Goal: Transaction & Acquisition: Book appointment/travel/reservation

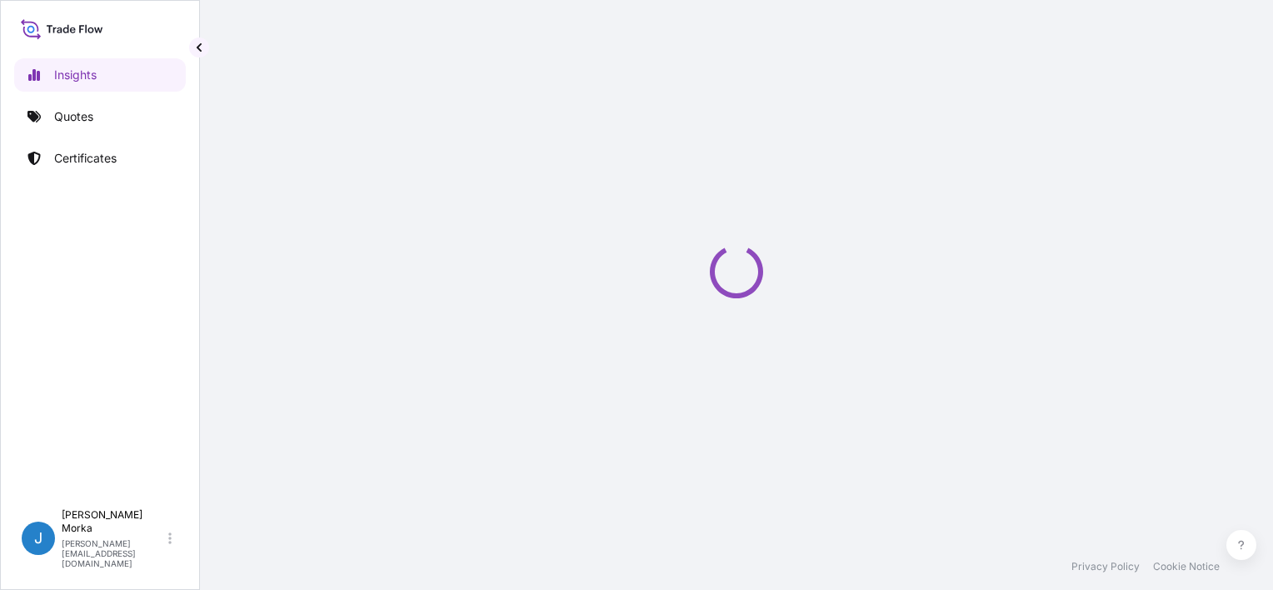
select select "2025"
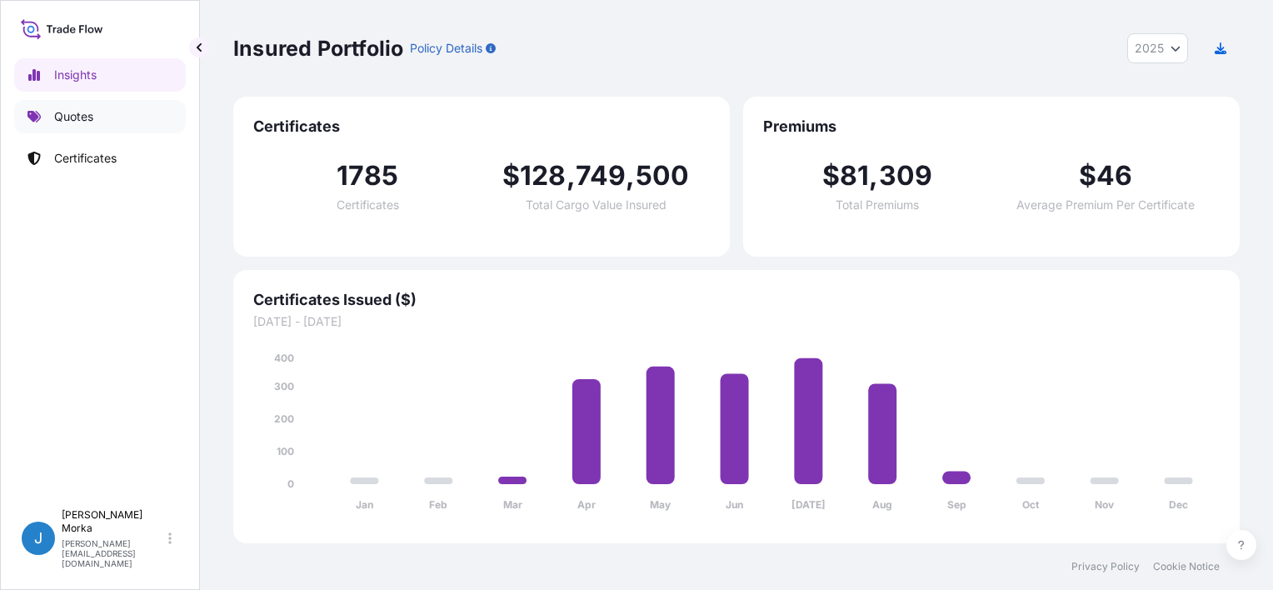
click at [89, 123] on p "Quotes" at bounding box center [73, 116] width 39 height 17
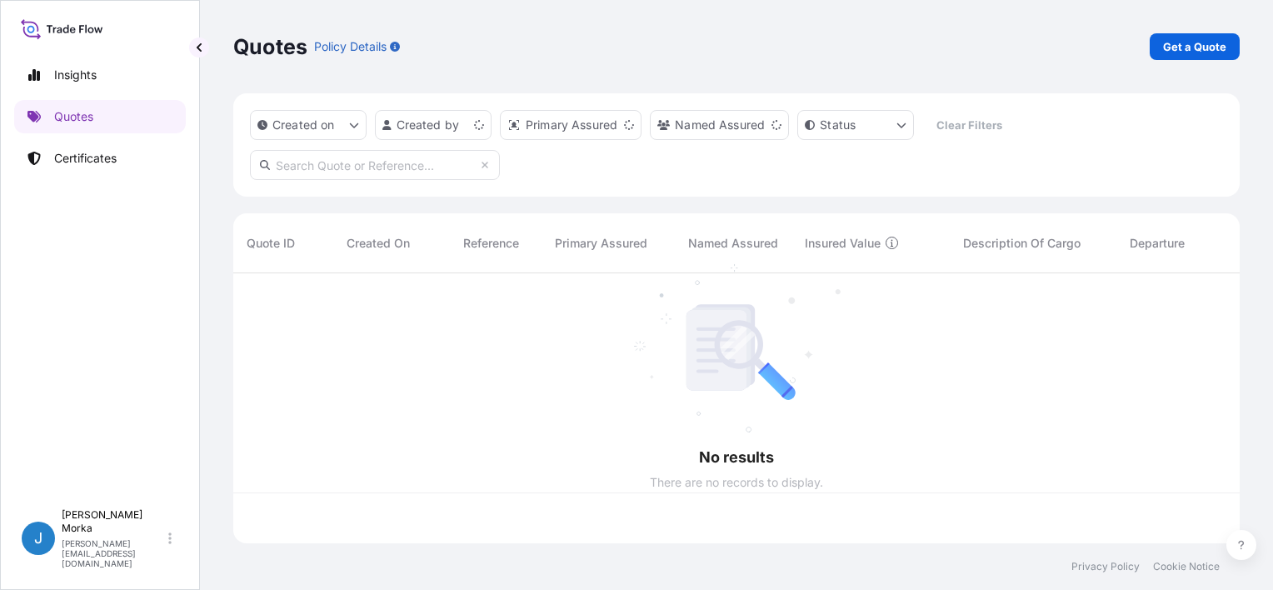
scroll to position [267, 993]
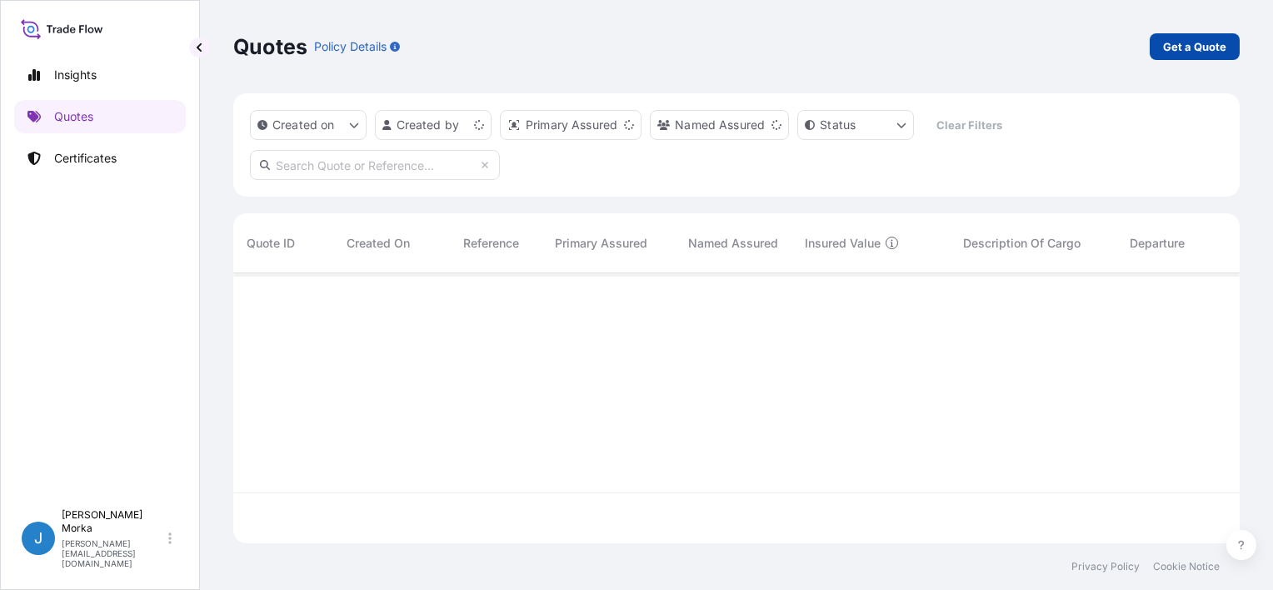
click at [1164, 50] on p "Get a Quote" at bounding box center [1194, 46] width 63 height 17
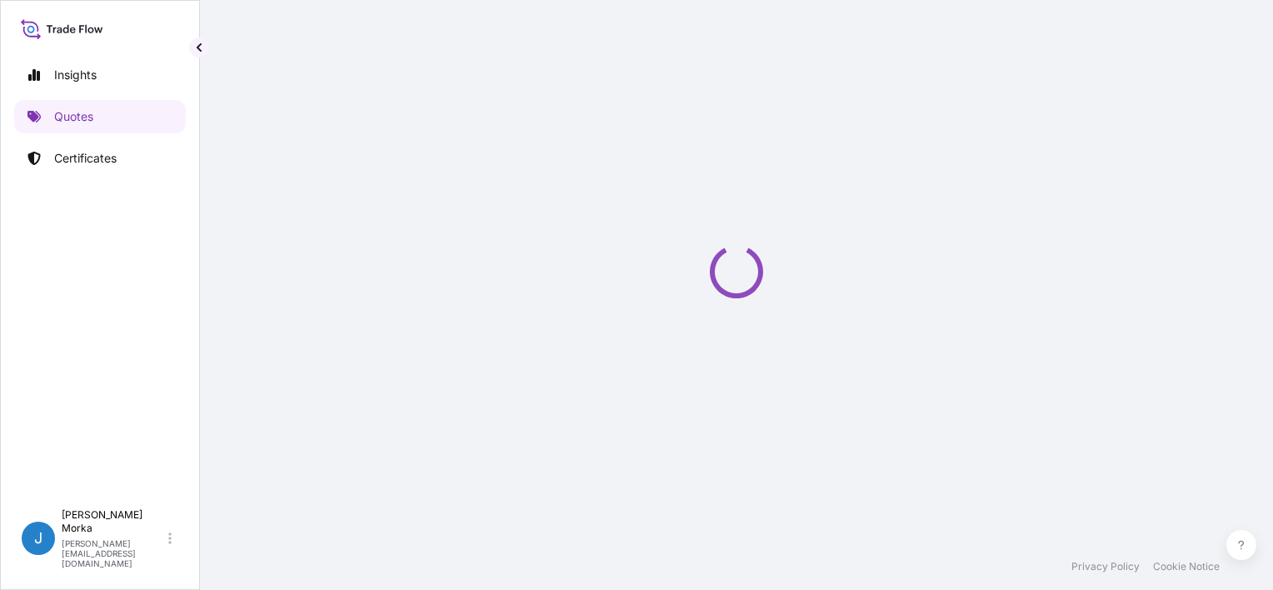
select select "Road / [GEOGRAPHIC_DATA]"
select select "Sea"
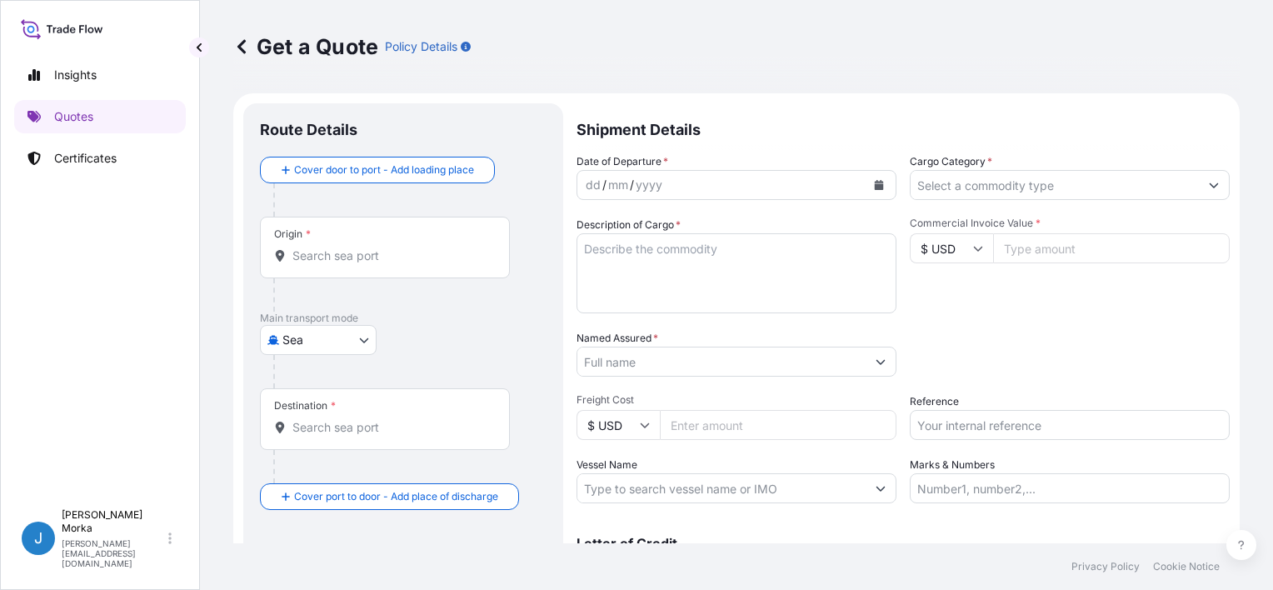
scroll to position [27, 0]
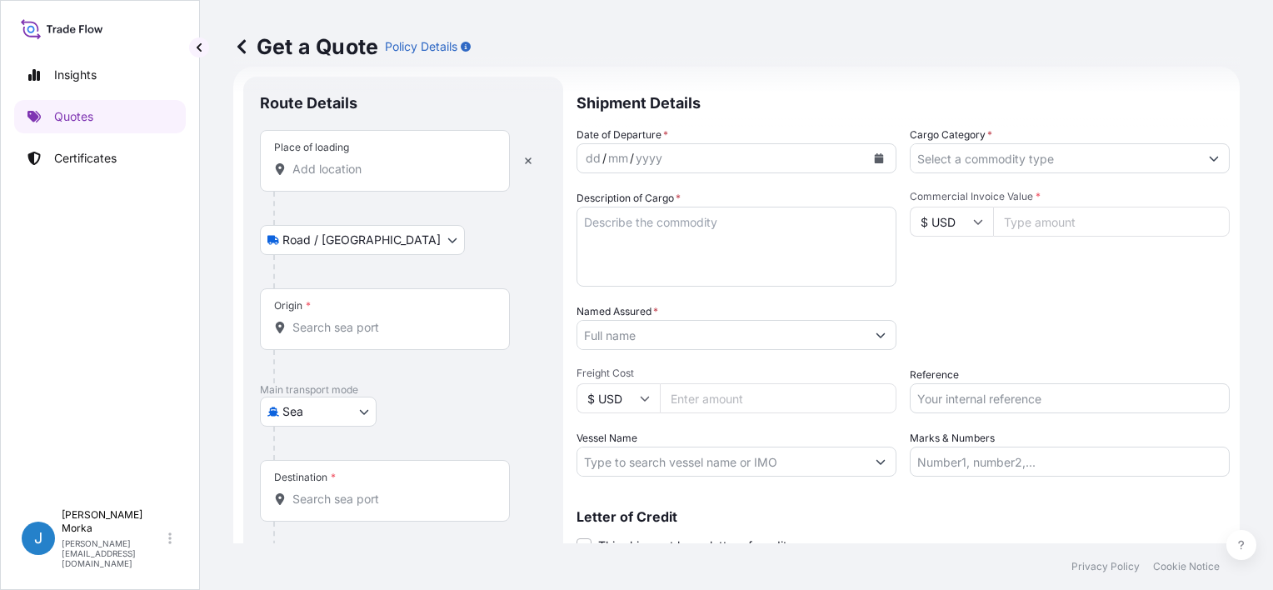
click at [314, 181] on div "Place of loading" at bounding box center [385, 161] width 250 height 62
click at [314, 177] on input "Place of loading" at bounding box center [390, 169] width 197 height 17
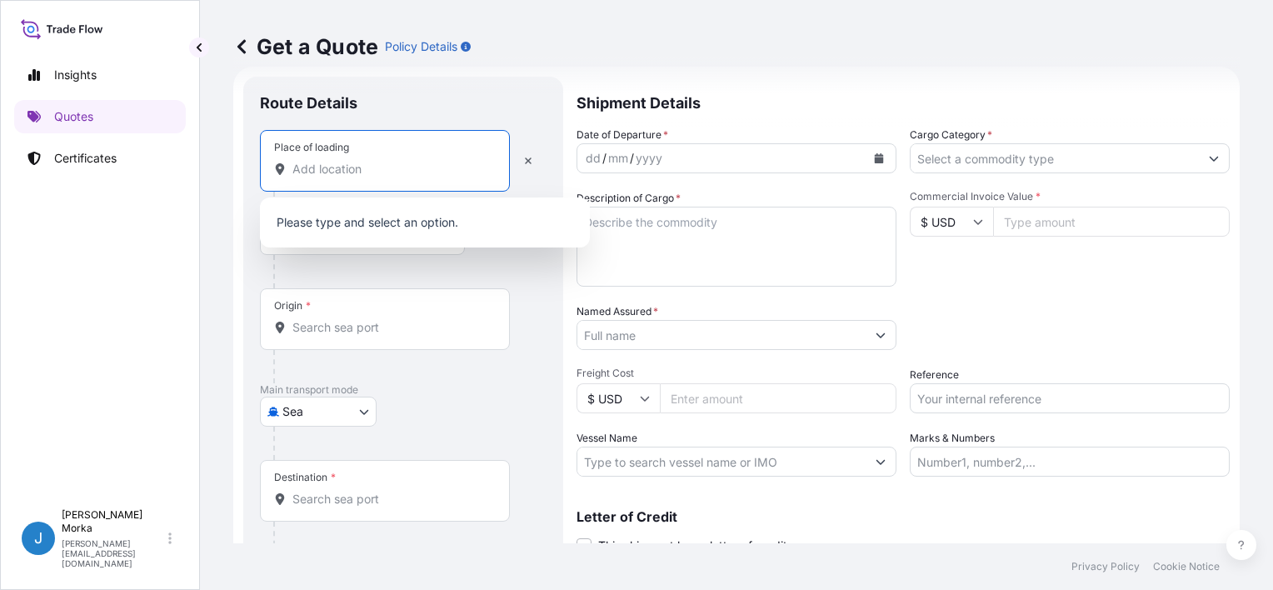
paste input "Roermond"
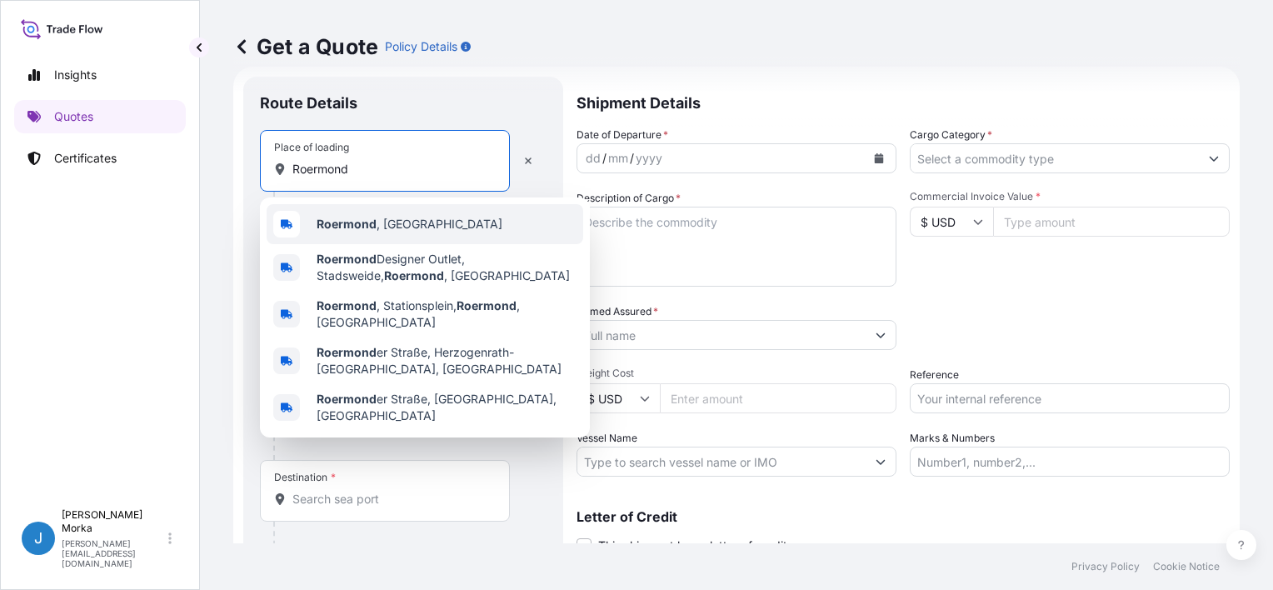
click at [390, 219] on span "[GEOGRAPHIC_DATA] , [GEOGRAPHIC_DATA]" at bounding box center [410, 224] width 186 height 17
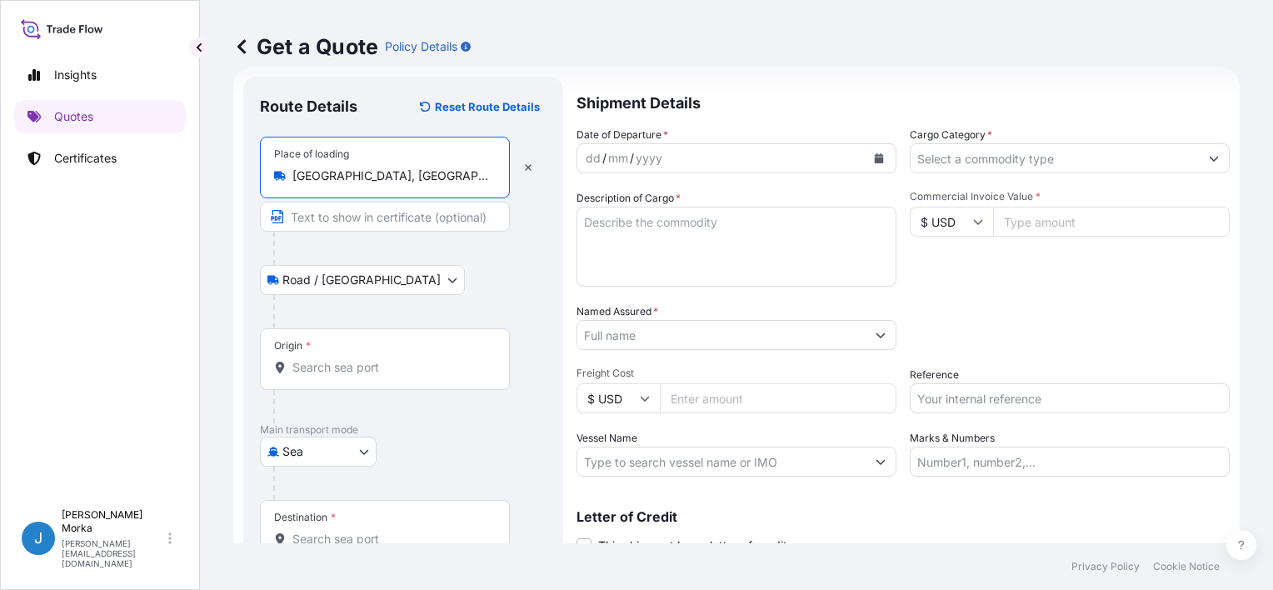
type input "[GEOGRAPHIC_DATA], [GEOGRAPHIC_DATA]"
click at [353, 370] on input "Origin *" at bounding box center [390, 367] width 197 height 17
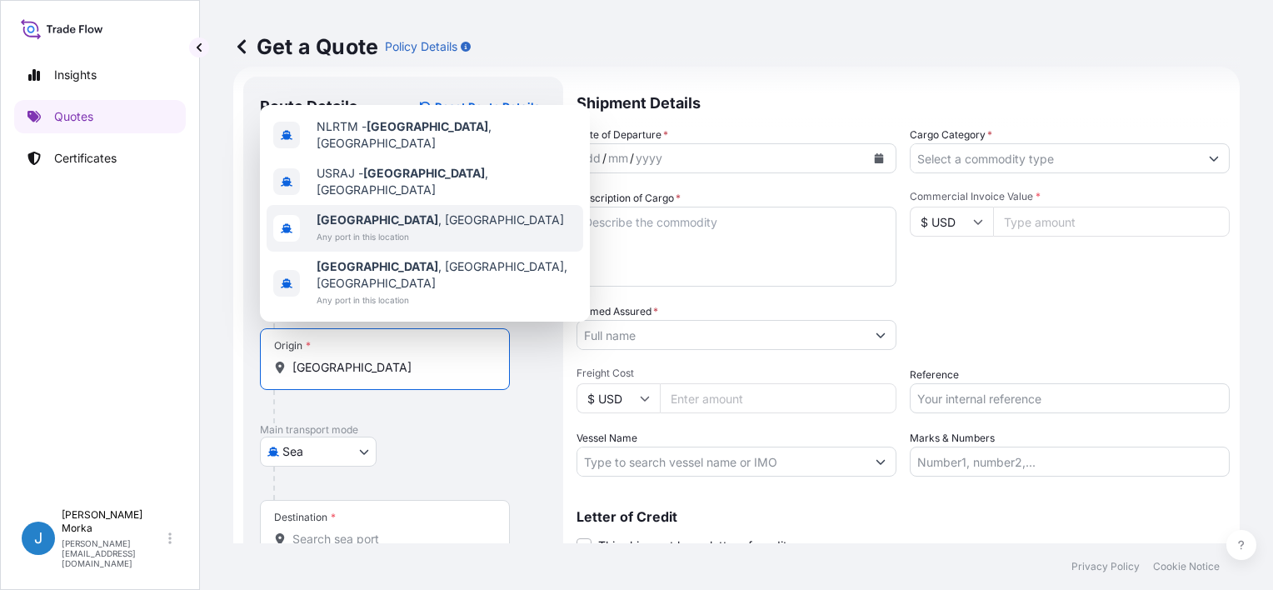
click at [426, 228] on span "[GEOGRAPHIC_DATA] , [GEOGRAPHIC_DATA]" at bounding box center [440, 220] width 247 height 17
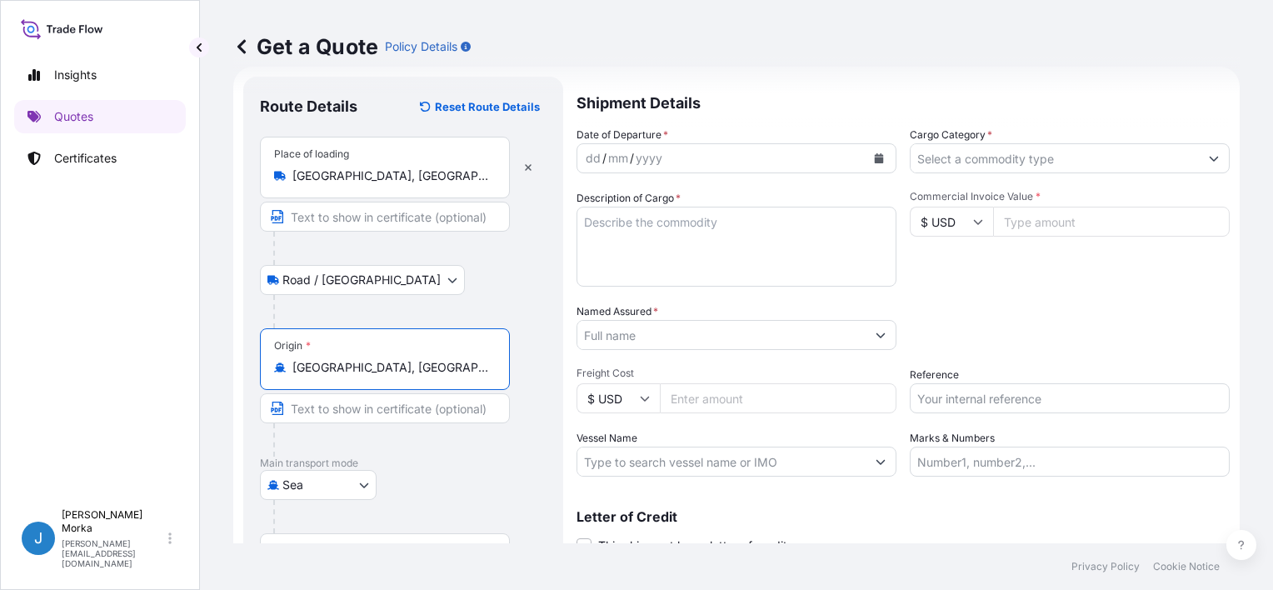
scroll to position [163, 0]
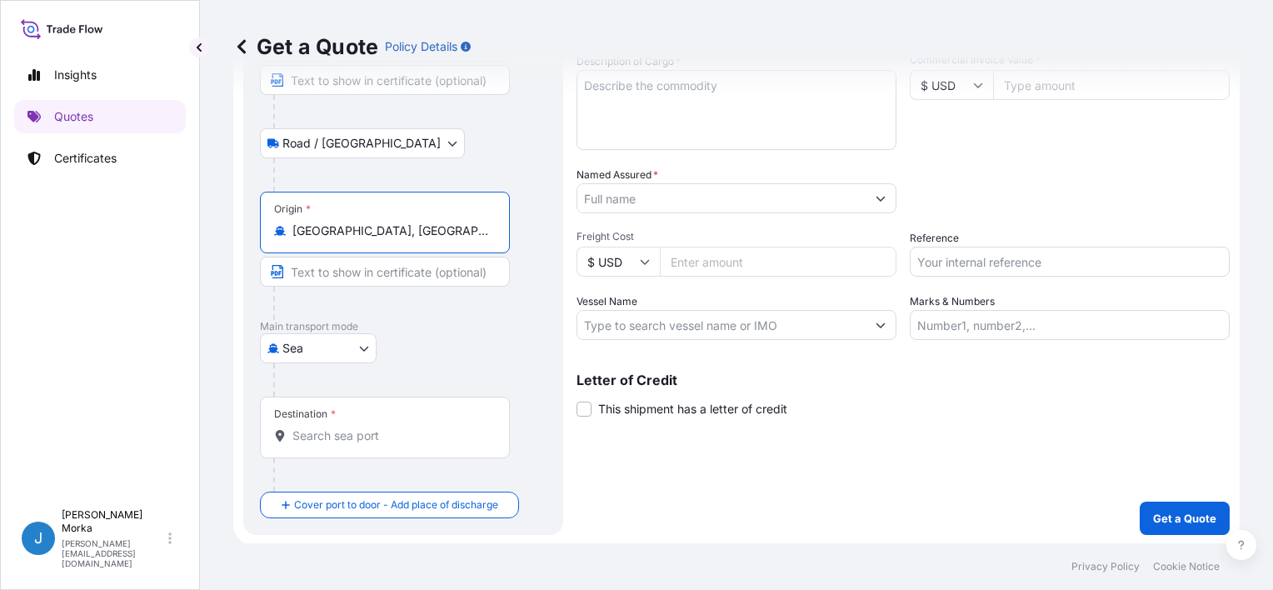
type input "[GEOGRAPHIC_DATA], [GEOGRAPHIC_DATA]"
click at [379, 430] on input "Destination *" at bounding box center [390, 435] width 197 height 17
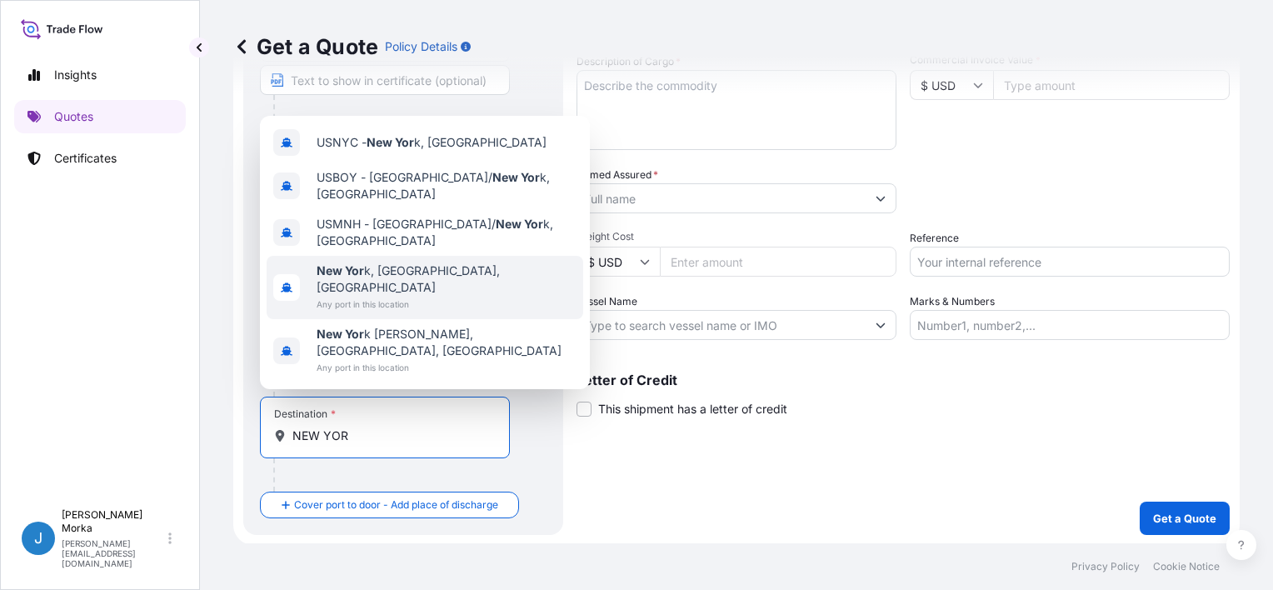
click at [376, 296] on span "New Yor k, [GEOGRAPHIC_DATA], [GEOGRAPHIC_DATA]" at bounding box center [447, 278] width 260 height 33
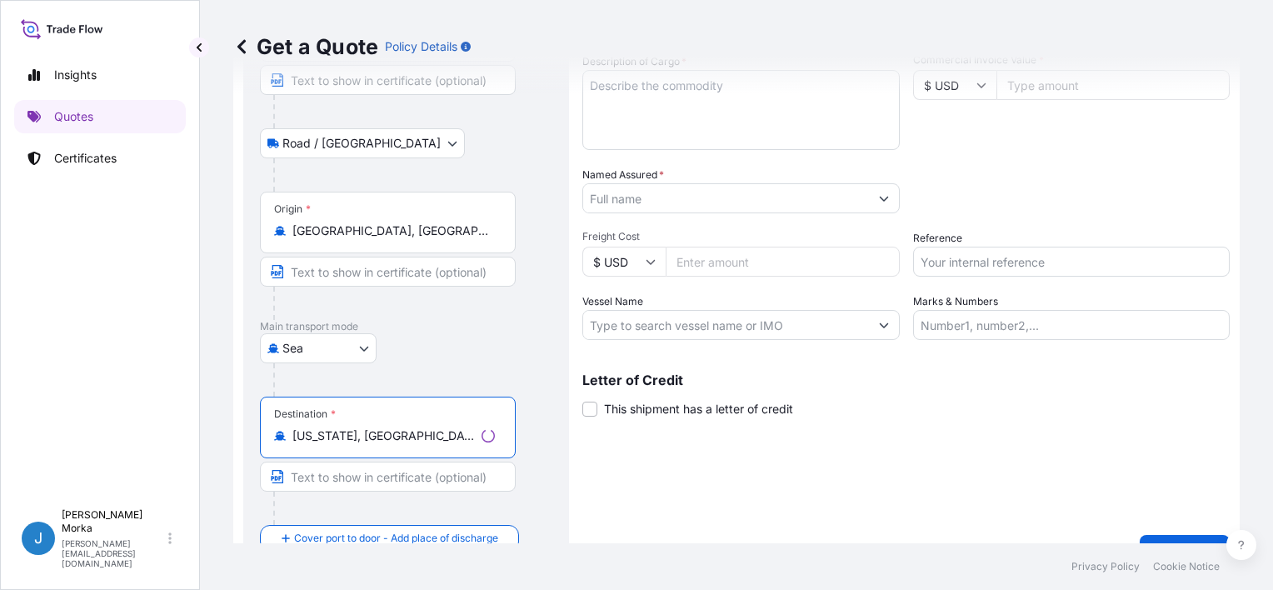
scroll to position [0, 0]
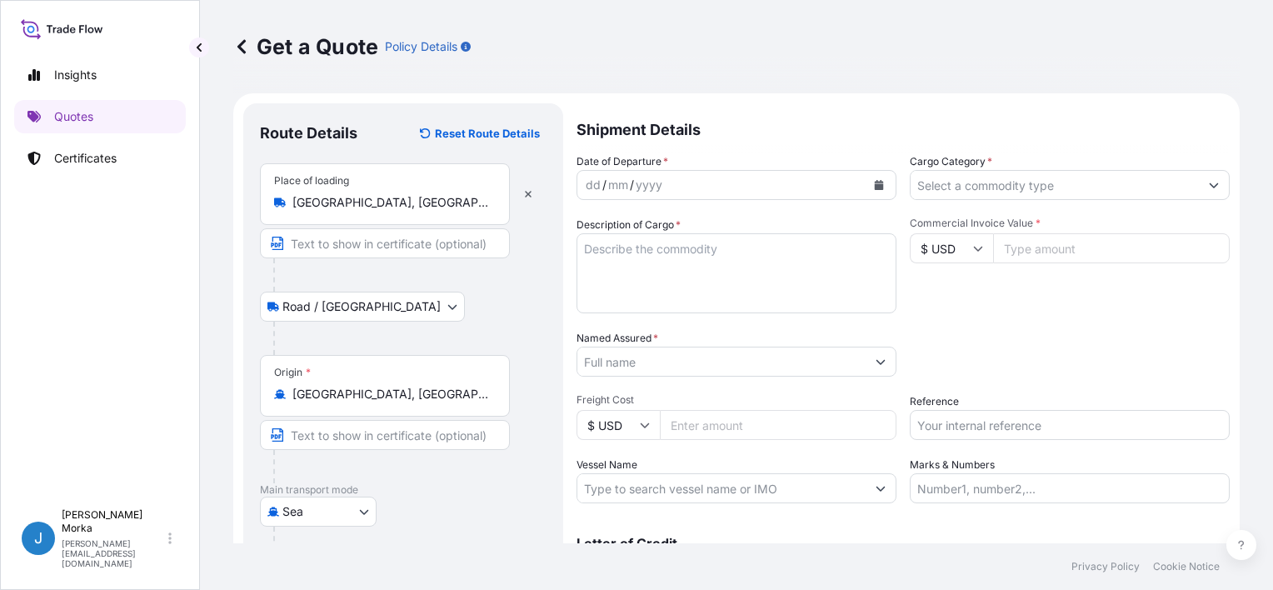
type input "[US_STATE], [GEOGRAPHIC_DATA], [GEOGRAPHIC_DATA]"
click at [723, 260] on textarea "Description of Cargo *" at bounding box center [736, 273] width 320 height 80
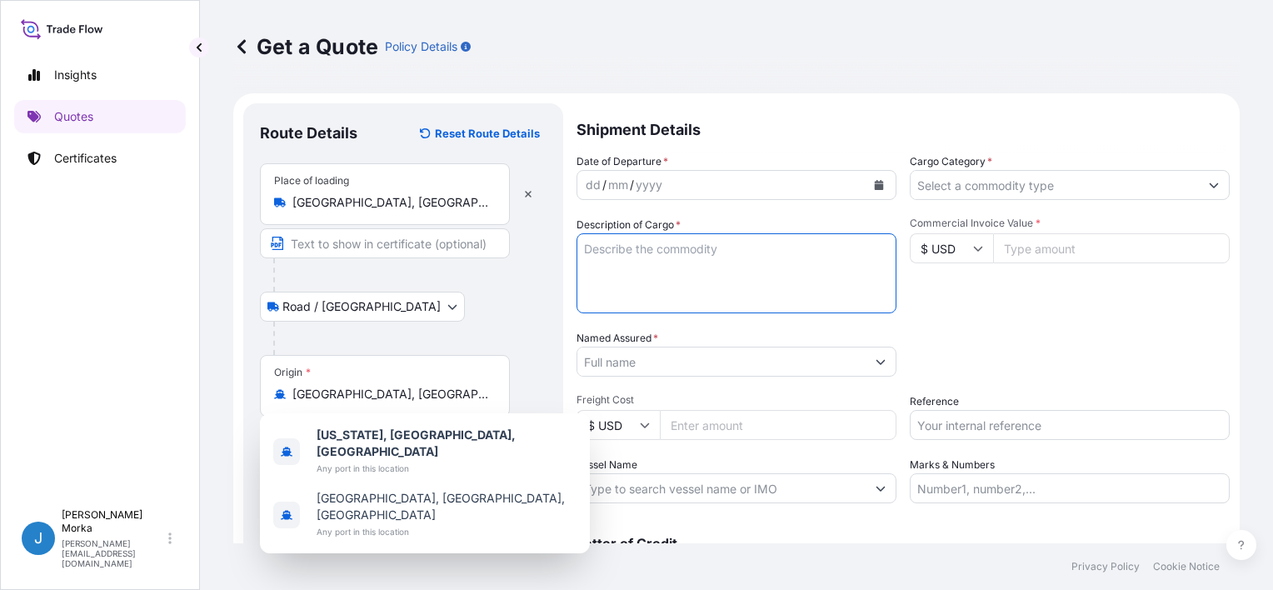
paste textarea "MINERAL WATER, COFFEE"
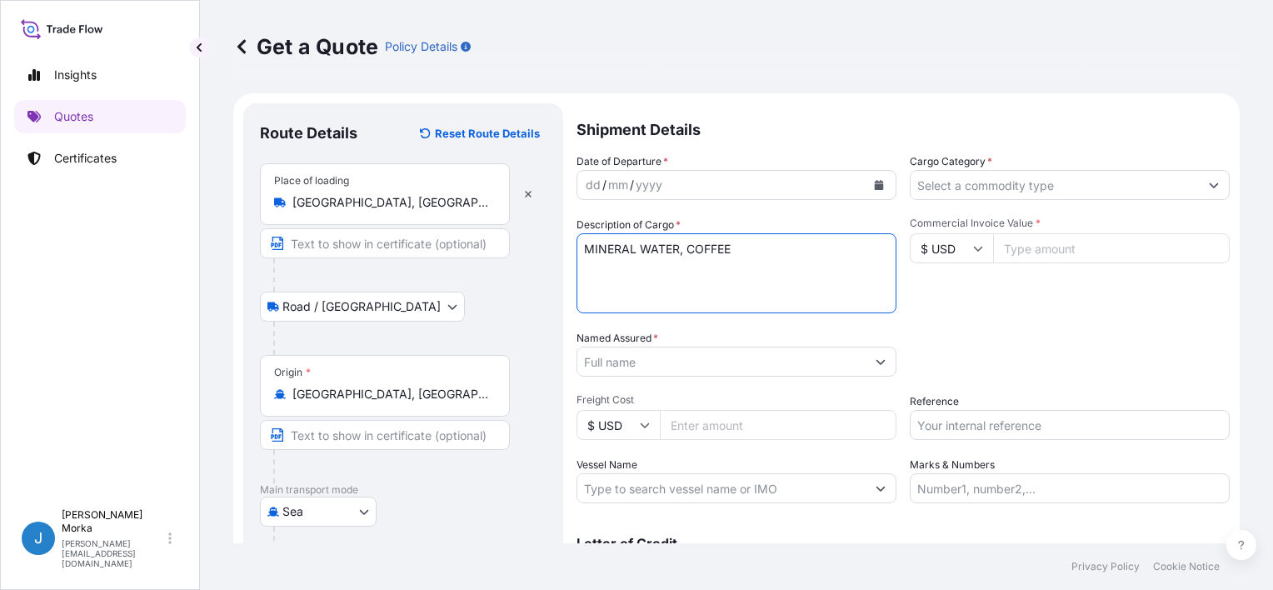
click at [586, 247] on textarea "MINERAL WATER, COFFEE" at bounding box center [736, 273] width 320 height 80
click at [600, 246] on textarea "MINERAL WATER, COFFEE" at bounding box center [736, 273] width 320 height 80
paste textarea "ONEU1715767"
click at [763, 265] on textarea "ONEU1715767 MINERAL WATER, COFFEE" at bounding box center [736, 273] width 320 height 80
paste textarea "1972"
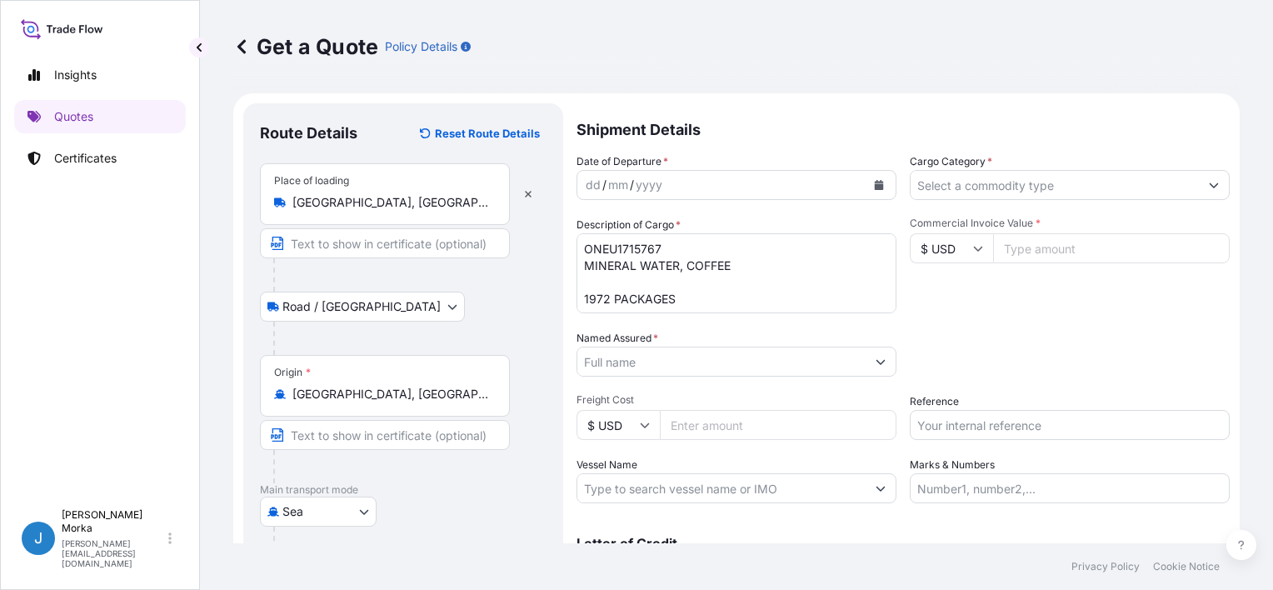
click at [634, 286] on textarea "ONEU1715767 MINERAL WATER, COFFEE 1972 PACKAGES" at bounding box center [736, 273] width 320 height 80
paste textarea "25814.29"
type textarea "ONEU1715767 MINERAL WATER, COFFEE GROSS WEIGHT: 25814.29 KG 1972 PACKAGES"
click at [1051, 346] on div "Packing Category Type to search a container mode Please select a primary mode o…" at bounding box center [1070, 353] width 320 height 47
click at [973, 194] on input "Cargo Category *" at bounding box center [1054, 185] width 288 height 30
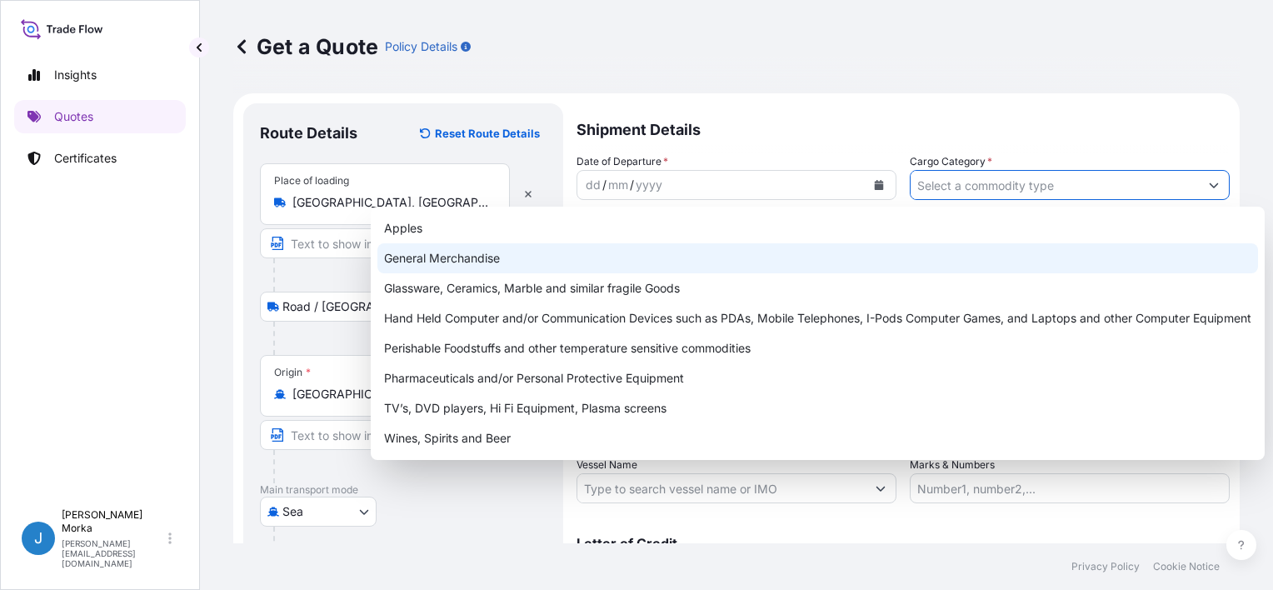
click at [506, 247] on div "General Merchandise" at bounding box center [817, 258] width 880 height 30
type input "General Merchandise"
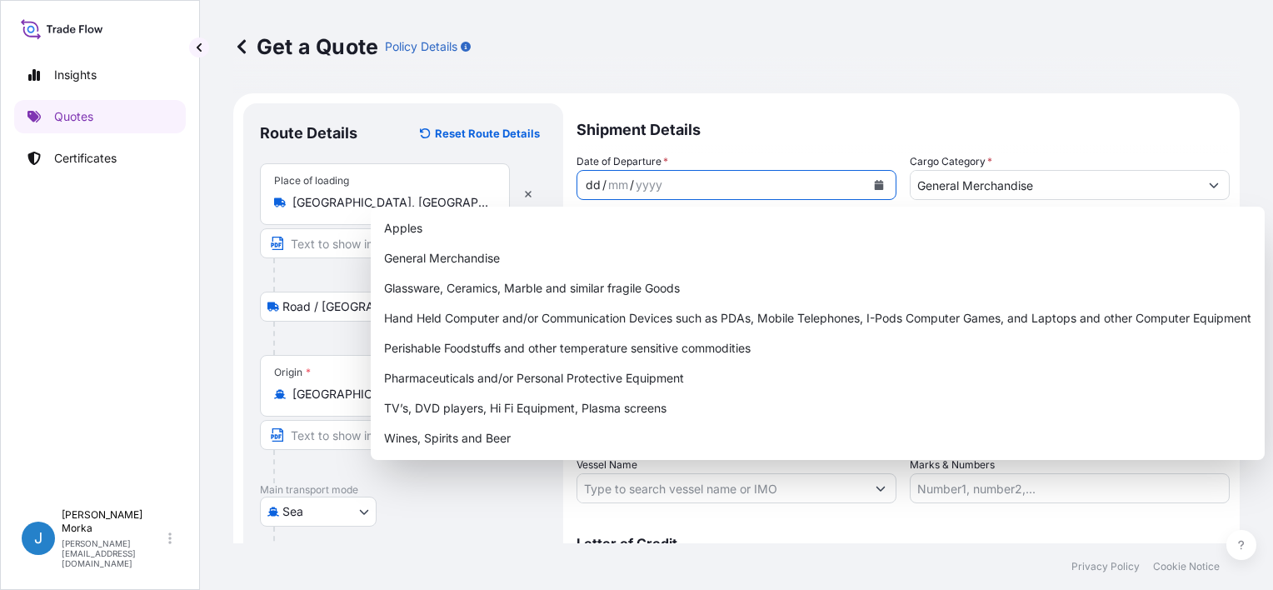
click at [858, 187] on div "dd / mm / yyyy" at bounding box center [721, 185] width 288 height 30
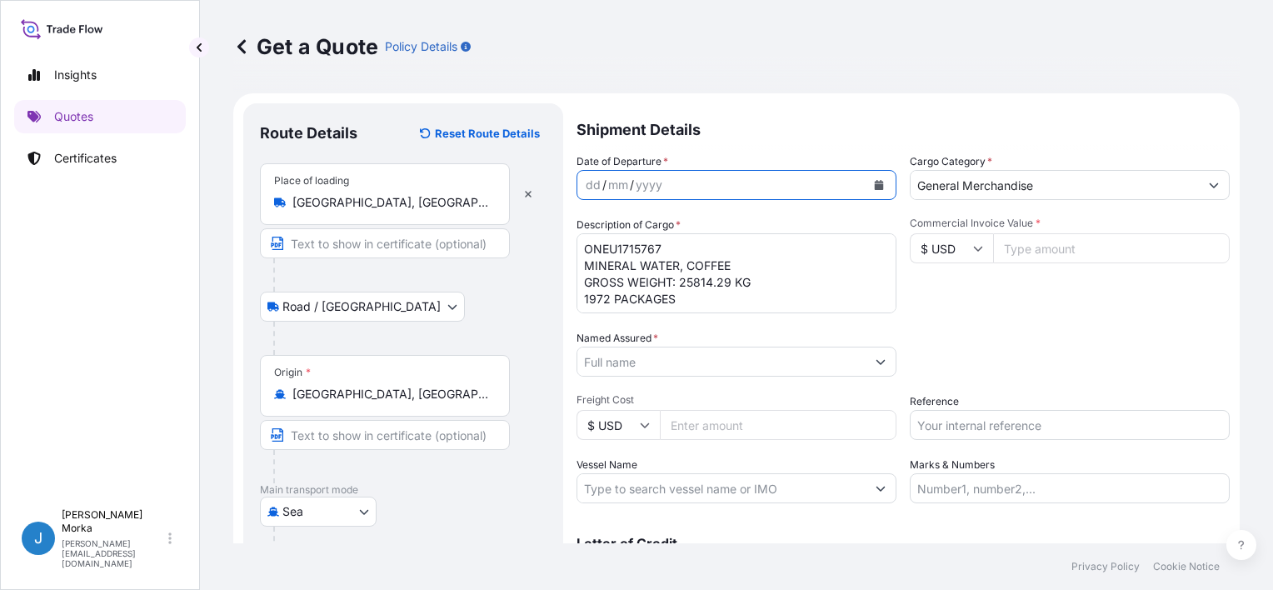
click at [875, 184] on icon "Calendar" at bounding box center [879, 185] width 9 height 10
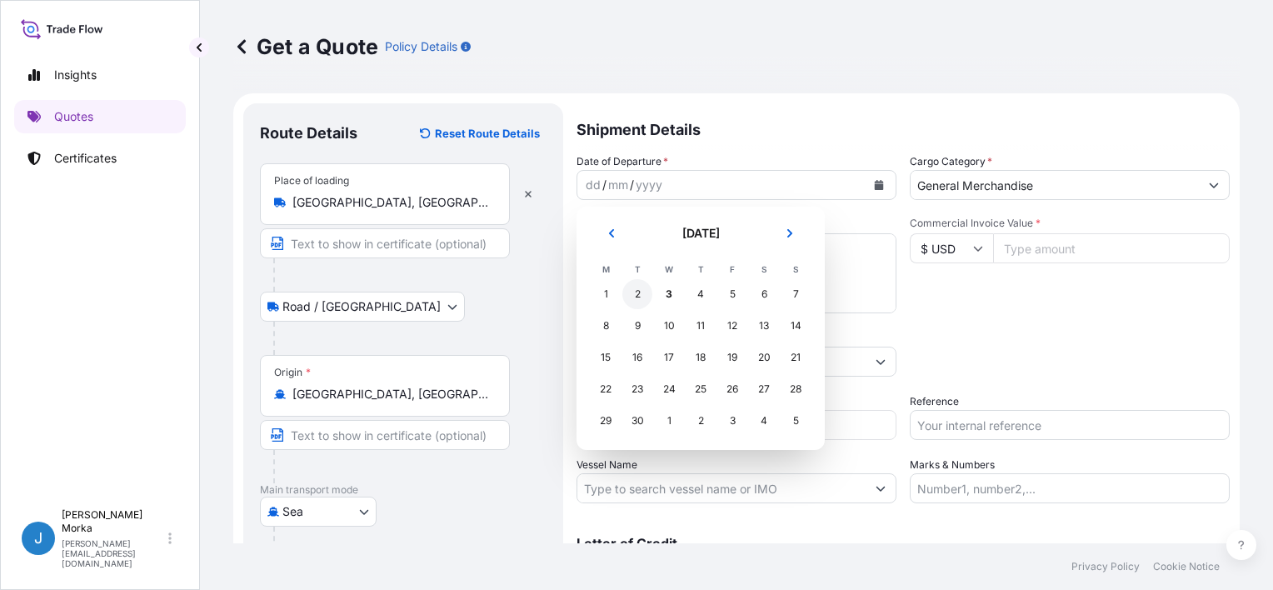
click at [644, 297] on div "2" at bounding box center [637, 294] width 30 height 30
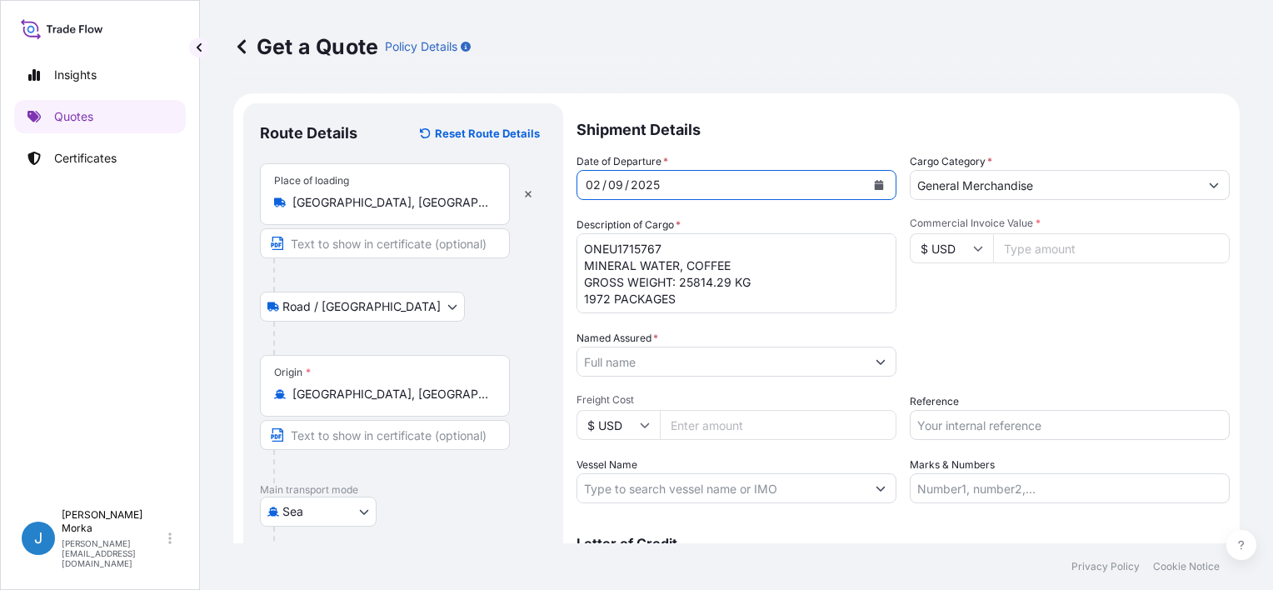
click at [939, 310] on div "Commercial Invoice Value * $ USD" at bounding box center [1070, 265] width 320 height 97
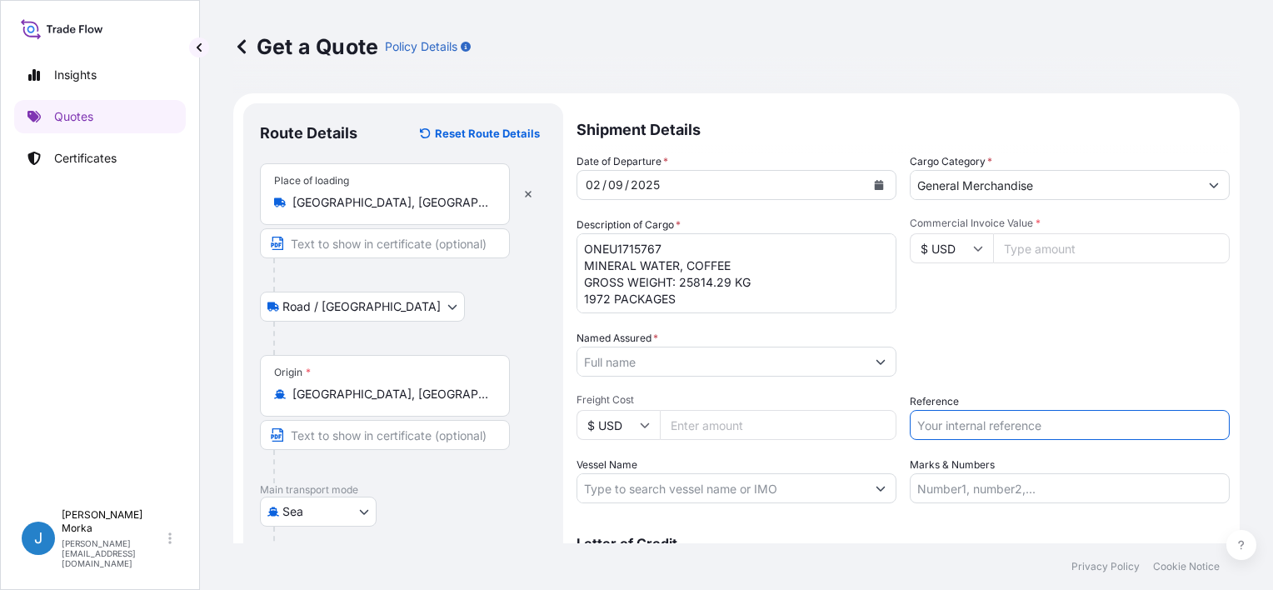
click at [932, 416] on input "Reference" at bounding box center [1070, 425] width 320 height 30
paste input "S02042668"
type input "S02042668"
click at [921, 342] on div "Packing Category Type to search a container mode Please select a primary mode o…" at bounding box center [1070, 353] width 320 height 47
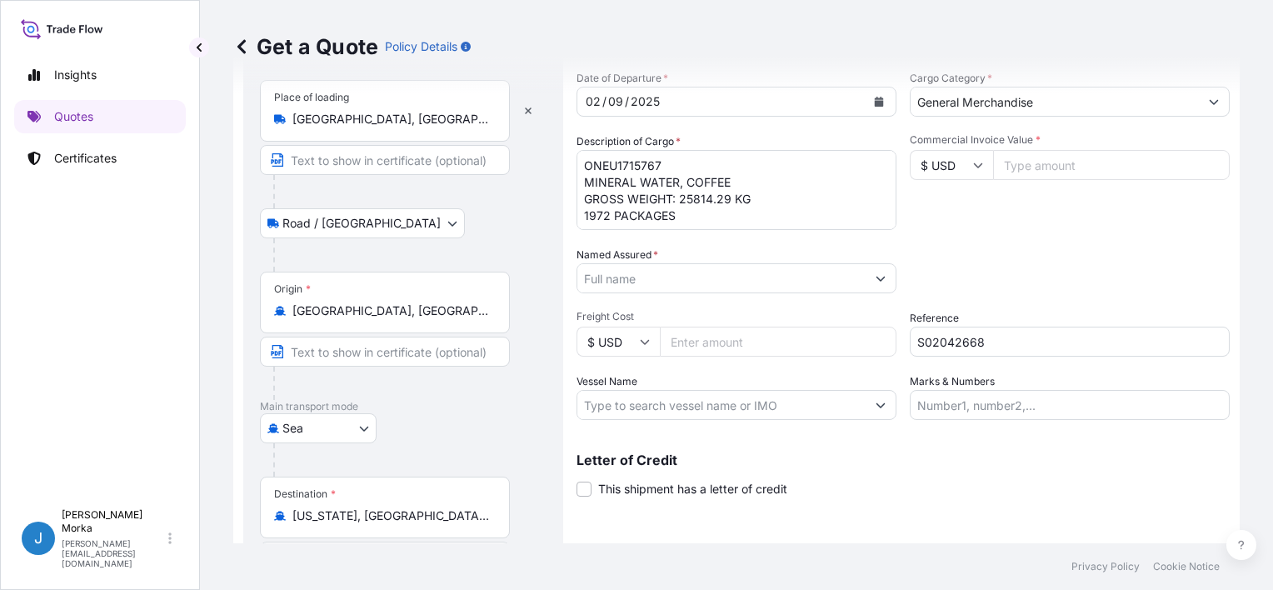
click at [720, 275] on input "Named Assured *" at bounding box center [721, 278] width 288 height 30
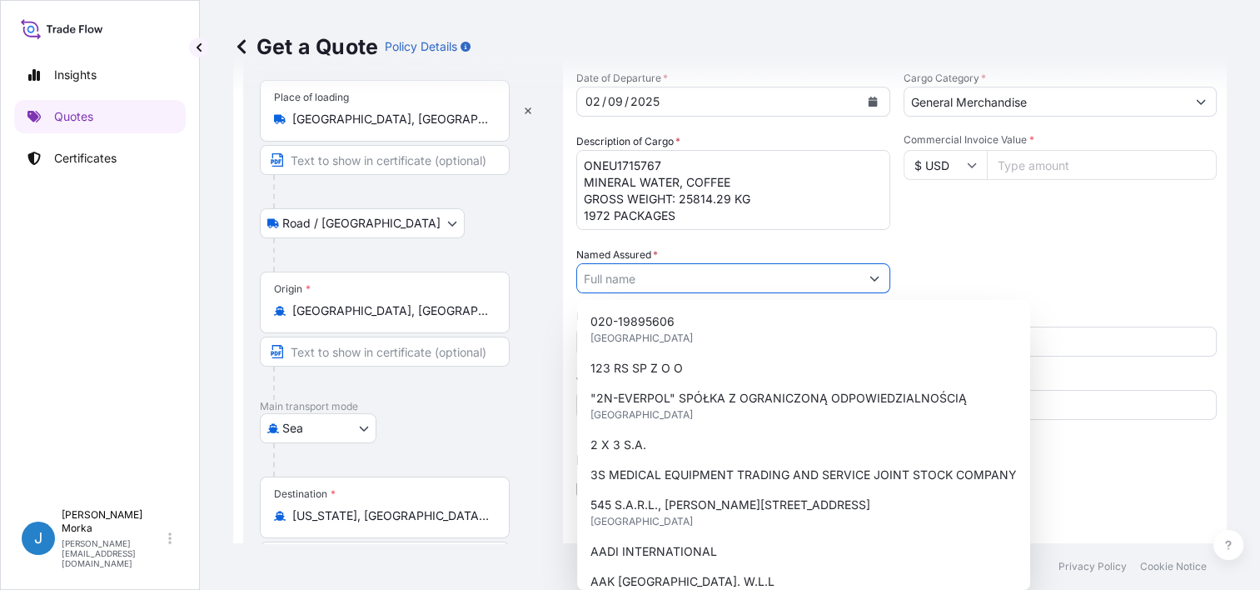
paste input "[PERSON_NAME] RESERVE INC"
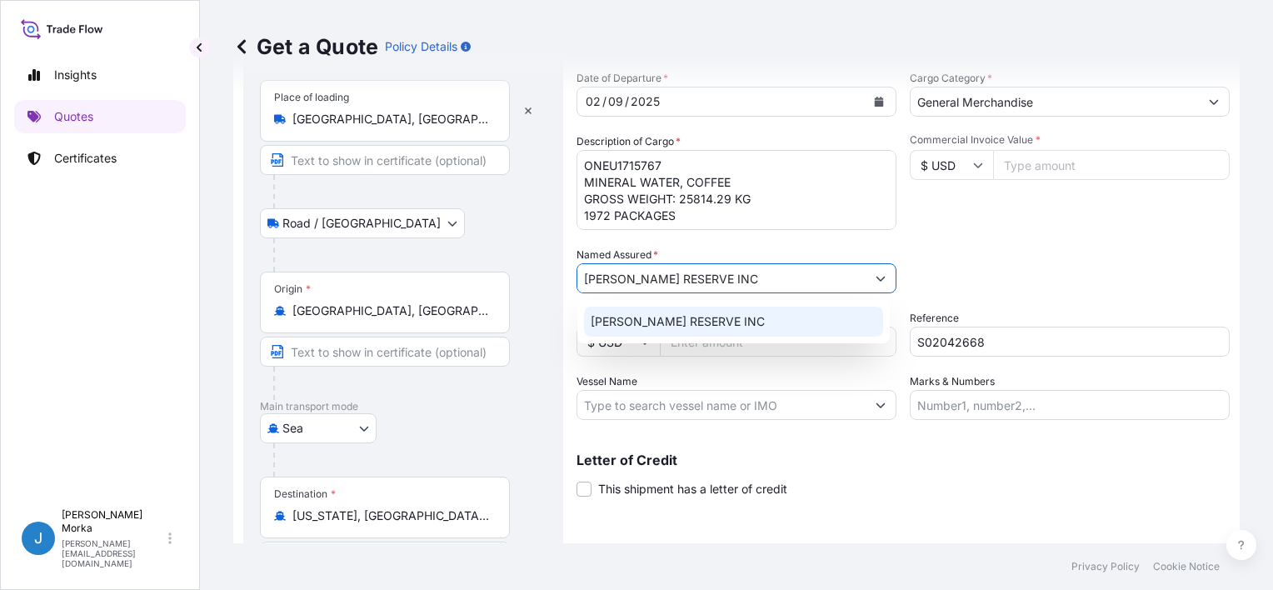
click at [708, 312] on div "[PERSON_NAME] RESERVE INC" at bounding box center [733, 322] width 299 height 30
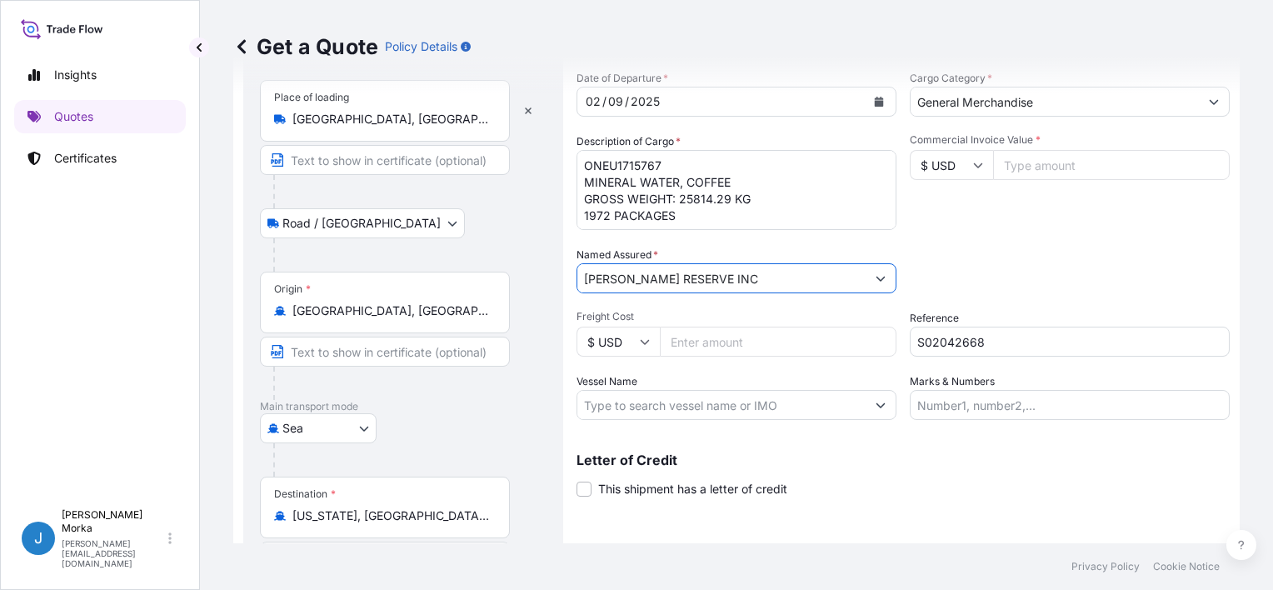
type input "[PERSON_NAME] RESERVE INC"
click at [939, 176] on input "$ USD" at bounding box center [951, 165] width 83 height 30
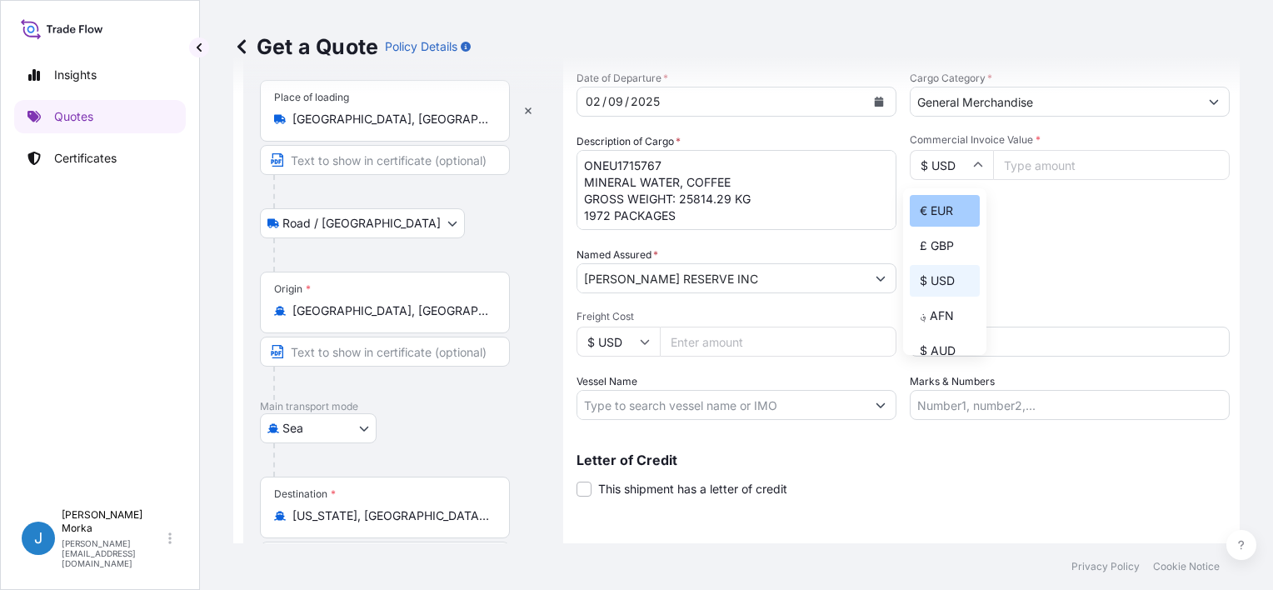
click at [945, 208] on div "€ EUR" at bounding box center [945, 211] width 70 height 32
type input "€ EUR"
click at [948, 167] on input "€ EUR" at bounding box center [951, 165] width 83 height 30
click at [1033, 262] on div "Packing Category Type to search a container mode Please select a primary mode o…" at bounding box center [1070, 270] width 320 height 47
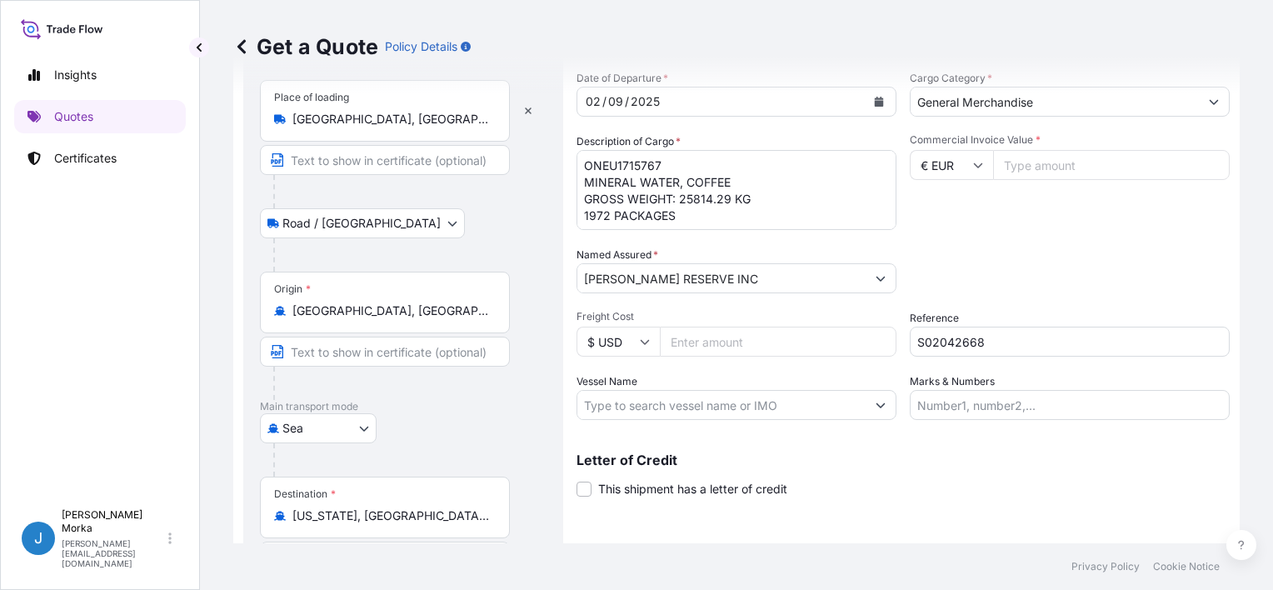
click at [1081, 169] on input "Commercial Invoice Value *" at bounding box center [1111, 165] width 237 height 30
paste input "21158.50"
type input "21158.50"
click at [1072, 237] on div "Date of Departure * [DATE] Cargo Category * General Merchandise Description of …" at bounding box center [902, 245] width 653 height 350
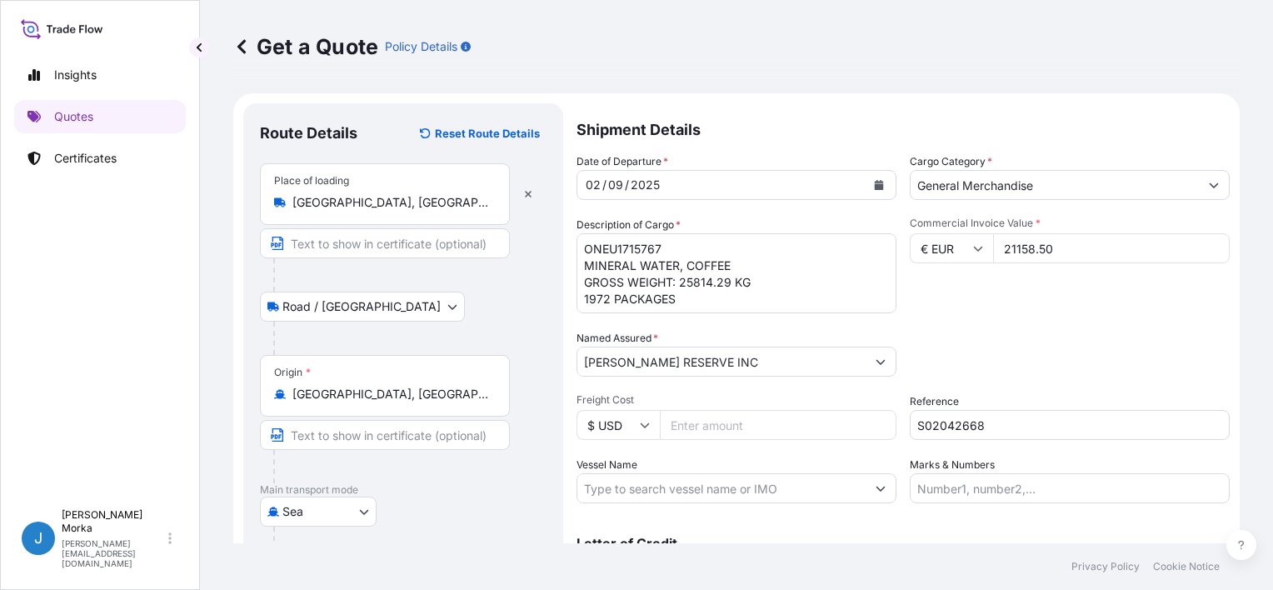
click at [973, 328] on div "Date of Departure * [DATE] Cargo Category * General Merchandise Description of …" at bounding box center [902, 328] width 653 height 350
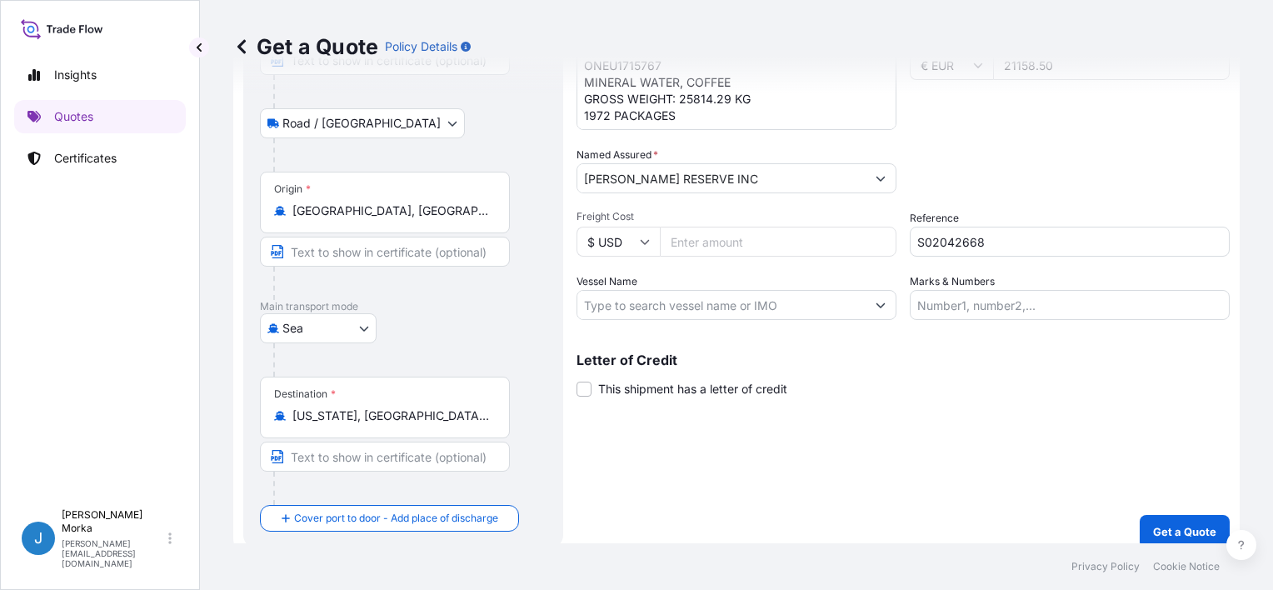
scroll to position [197, 0]
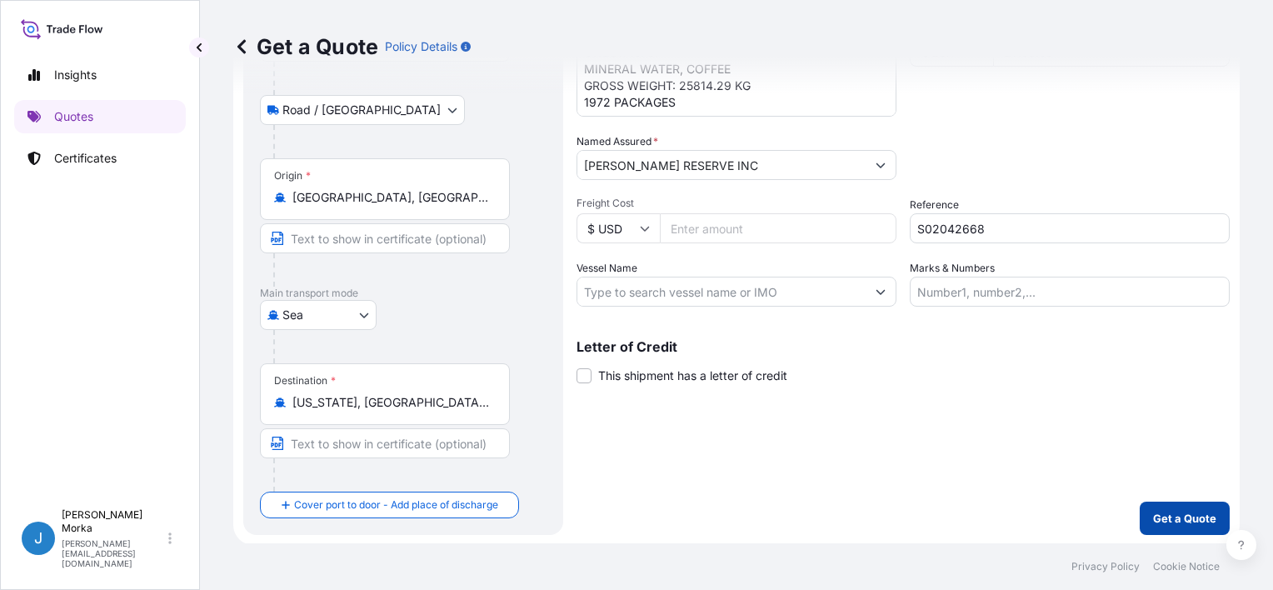
click at [1171, 521] on p "Get a Quote" at bounding box center [1184, 518] width 63 height 17
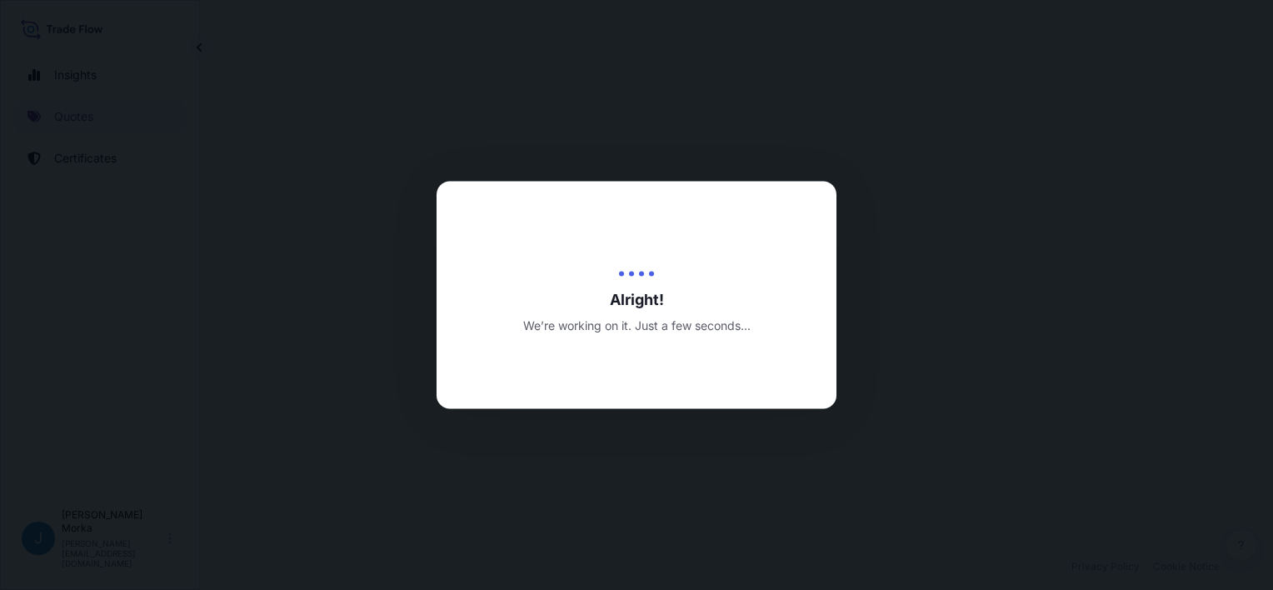
select select "Road / [GEOGRAPHIC_DATA]"
select select "Sea"
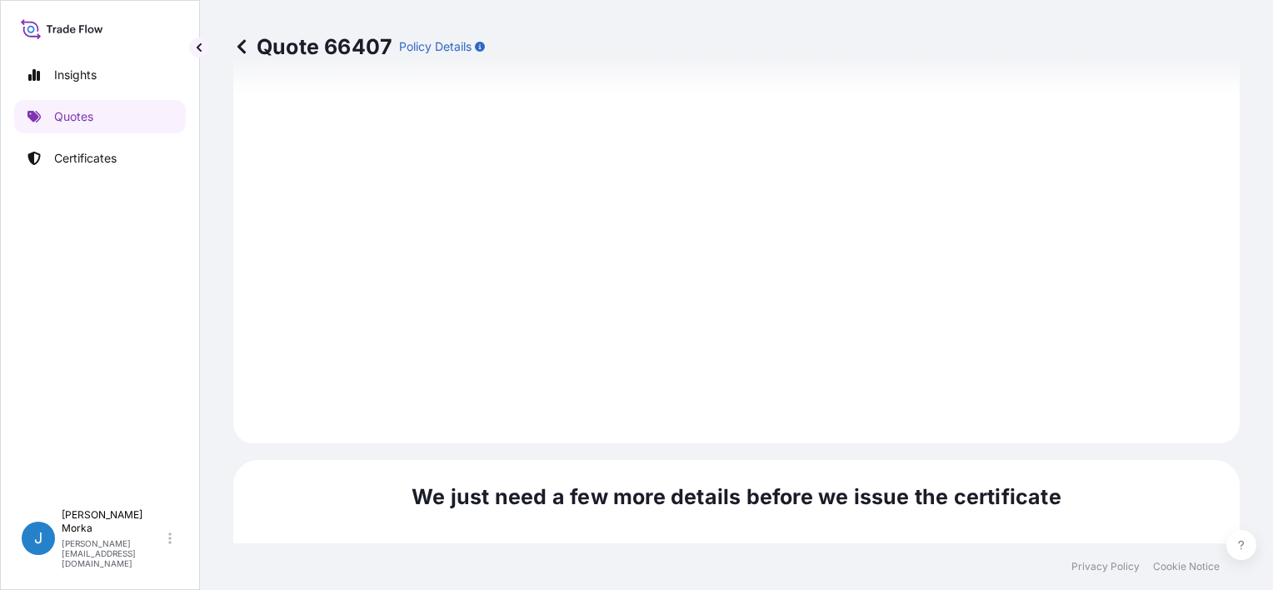
scroll to position [2124, 0]
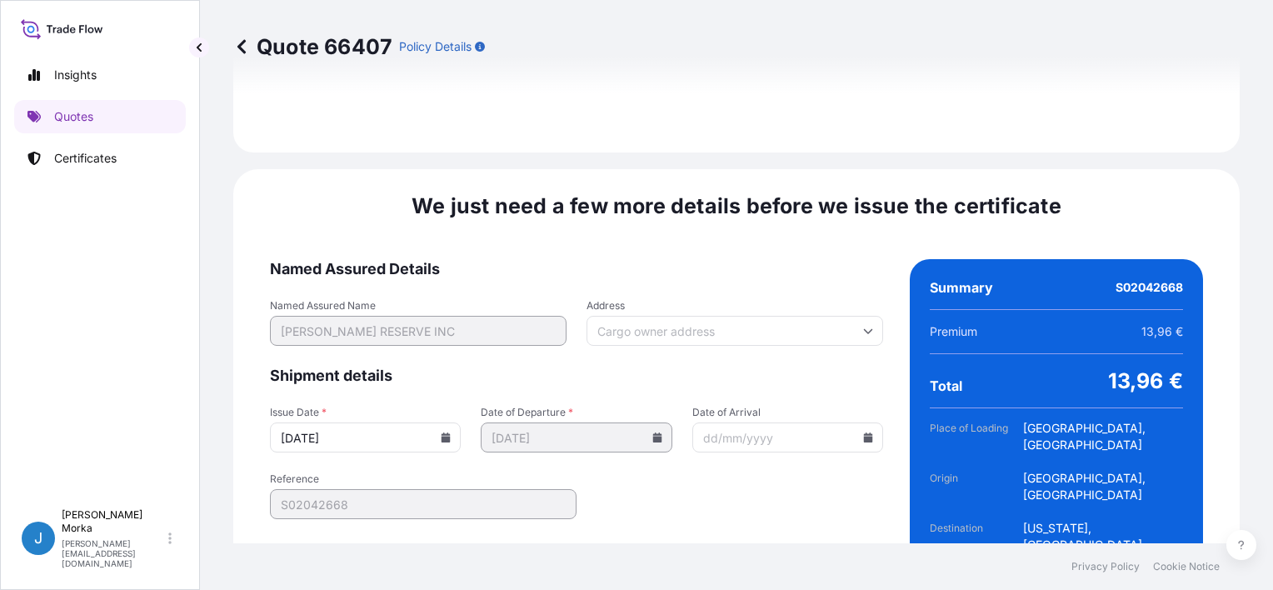
click at [450, 422] on input "[DATE]" at bounding box center [365, 437] width 191 height 30
click at [446, 432] on icon at bounding box center [445, 437] width 9 height 10
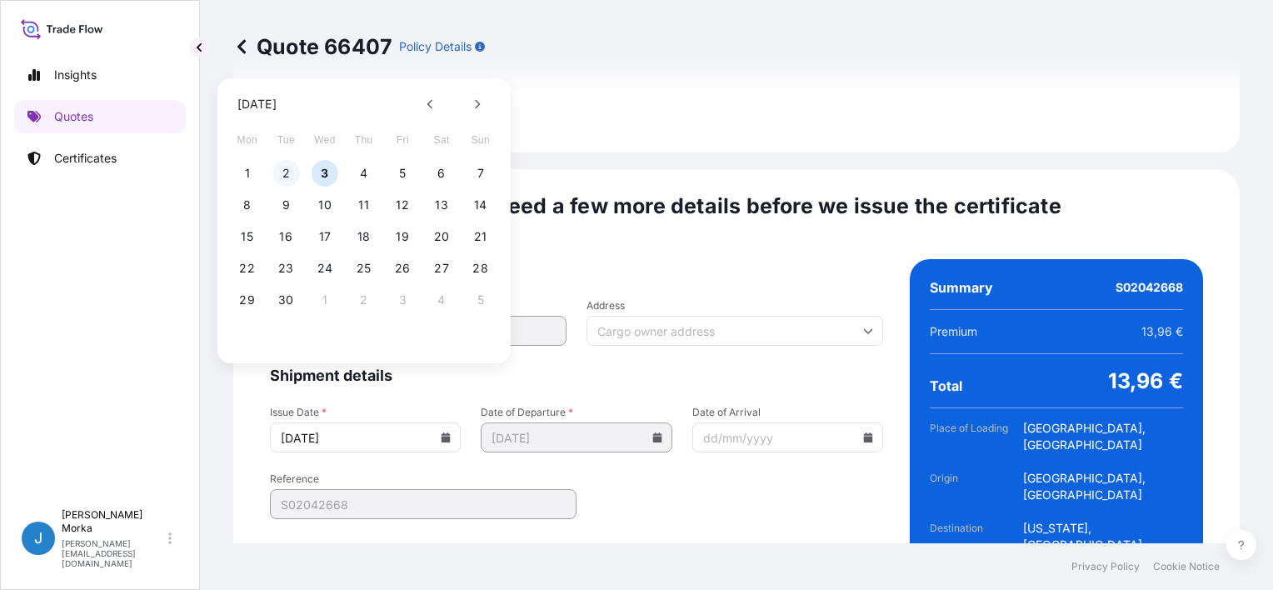
click at [285, 166] on button "2" at bounding box center [285, 173] width 27 height 27
type input "[DATE]"
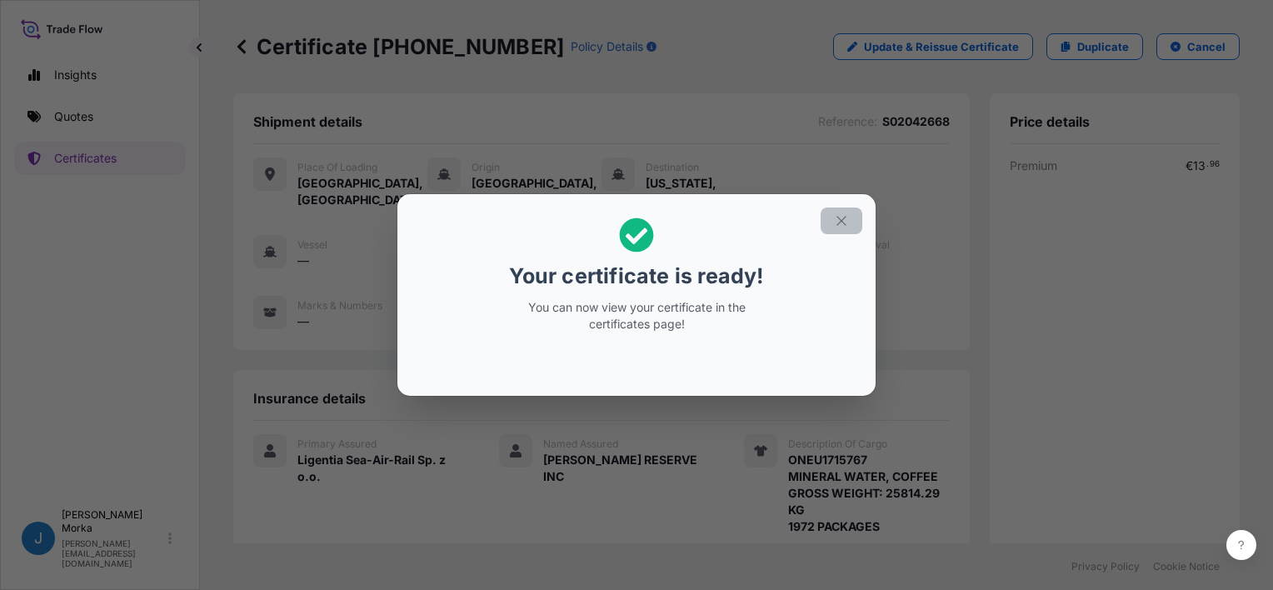
click at [840, 224] on icon "button" at bounding box center [841, 220] width 15 height 15
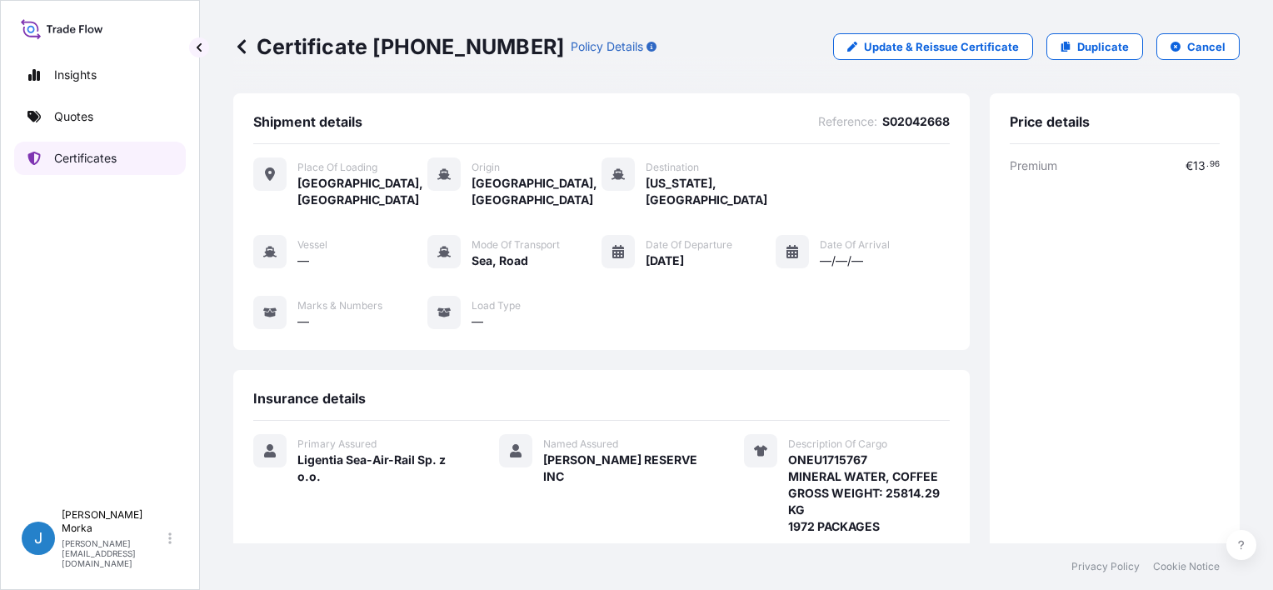
click at [96, 150] on p "Certificates" at bounding box center [85, 158] width 62 height 17
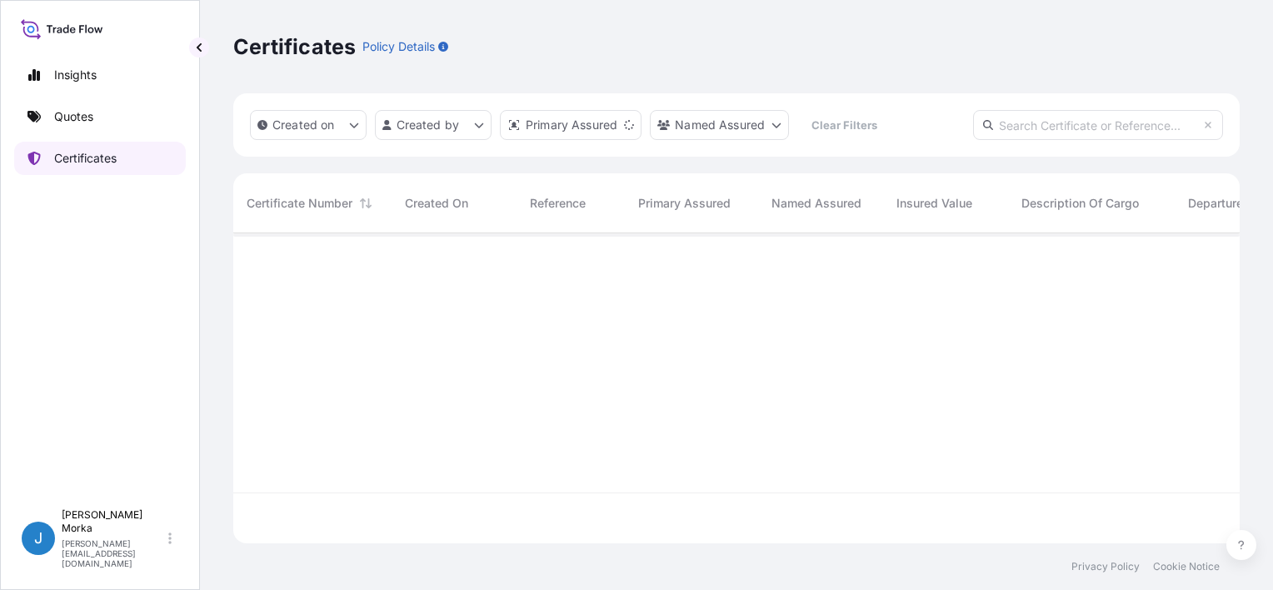
scroll to position [307, 993]
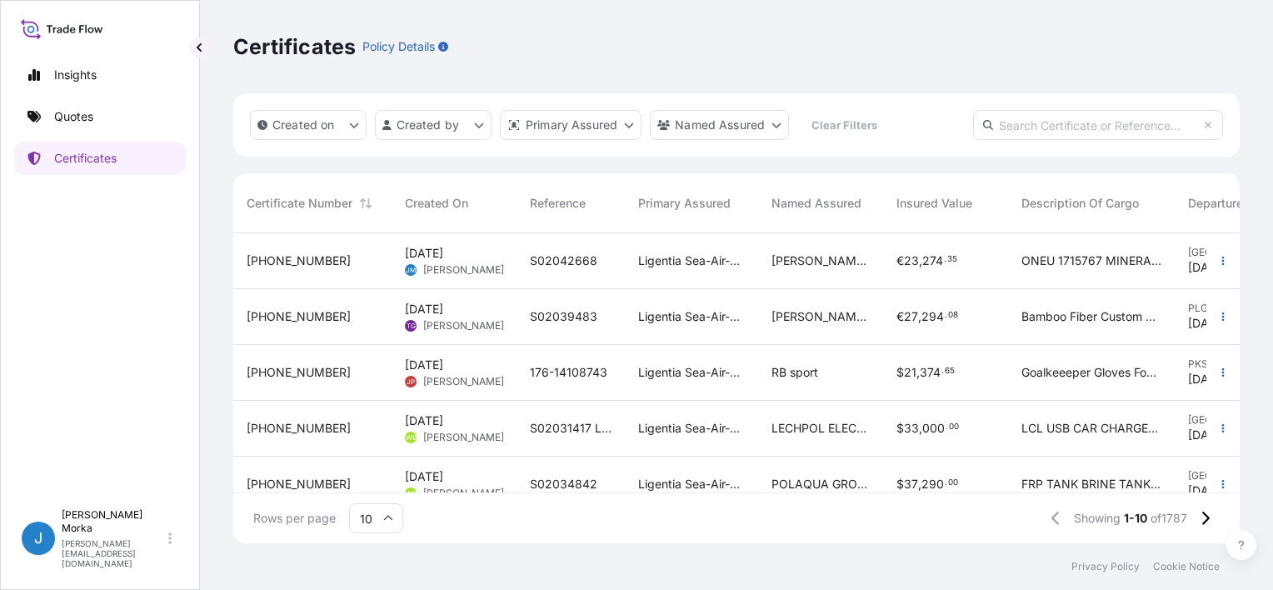
click at [1044, 112] on input "text" at bounding box center [1098, 125] width 250 height 30
paste input "S02042668"
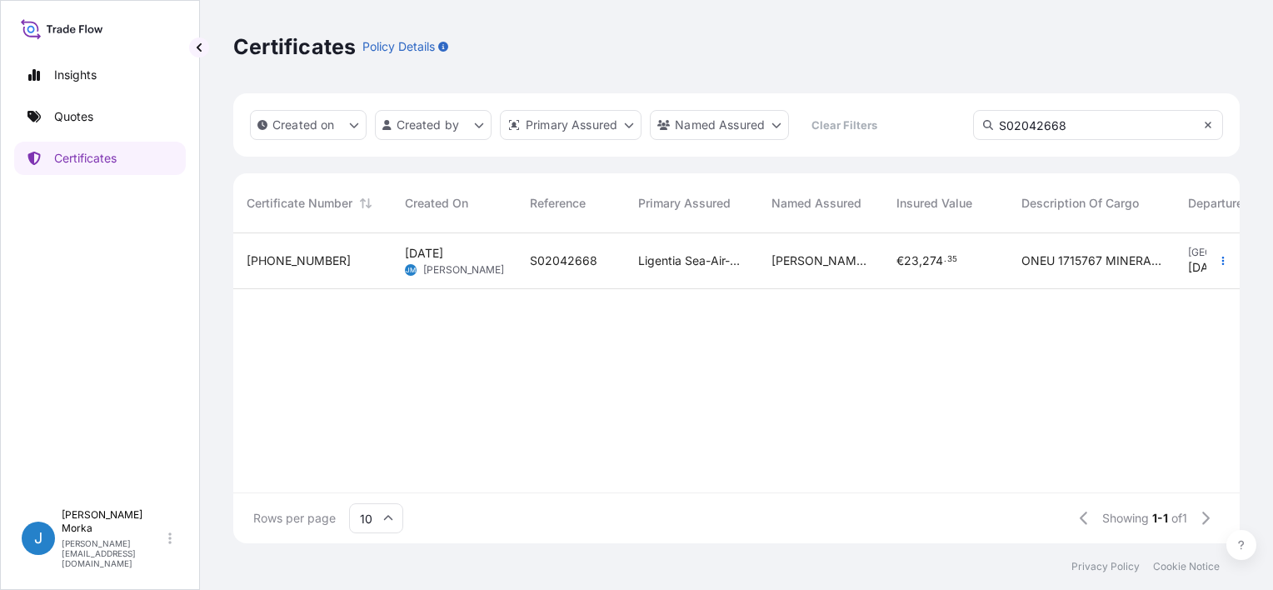
type input "S02042668"
click at [1204, 128] on icon at bounding box center [1208, 125] width 10 height 10
